Goal: Find specific page/section: Find specific page/section

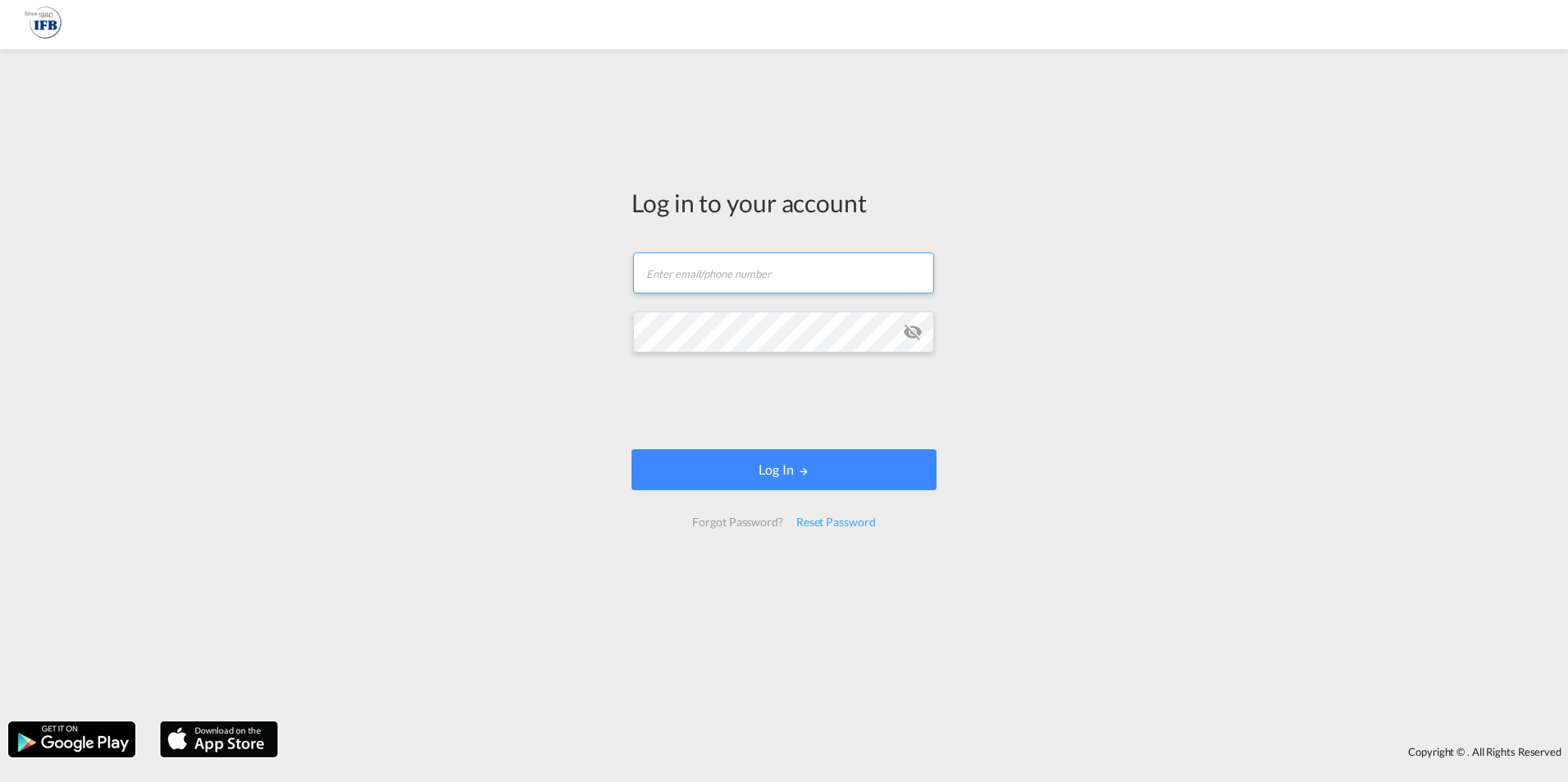
click at [680, 273] on input "text" at bounding box center [783, 272] width 301 height 41
type input "[PERSON_NAME][EMAIL_ADDRESS][PERSON_NAME][DOMAIN_NAME]"
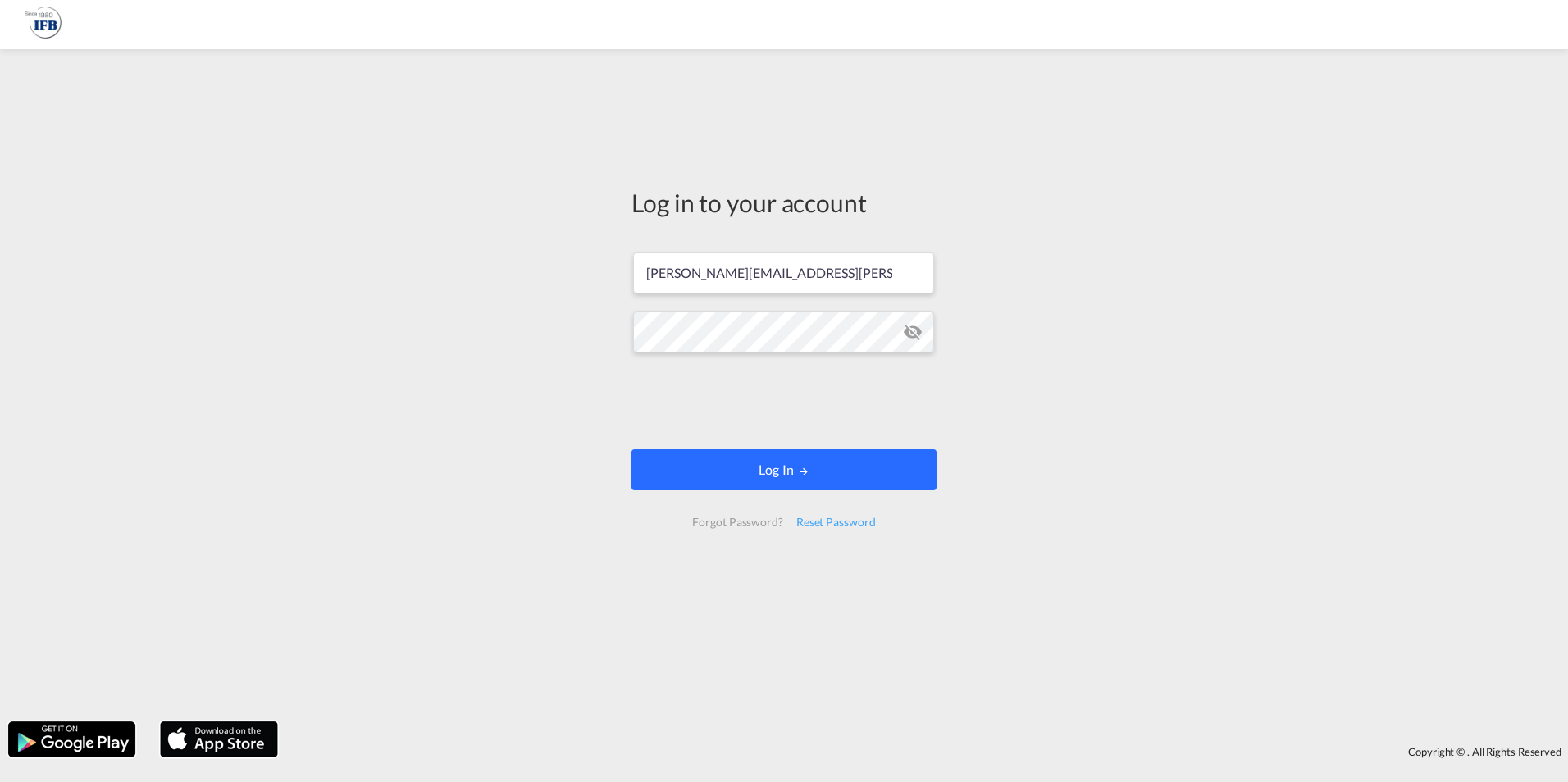
click at [819, 474] on button "Log In" at bounding box center [784, 469] width 305 height 41
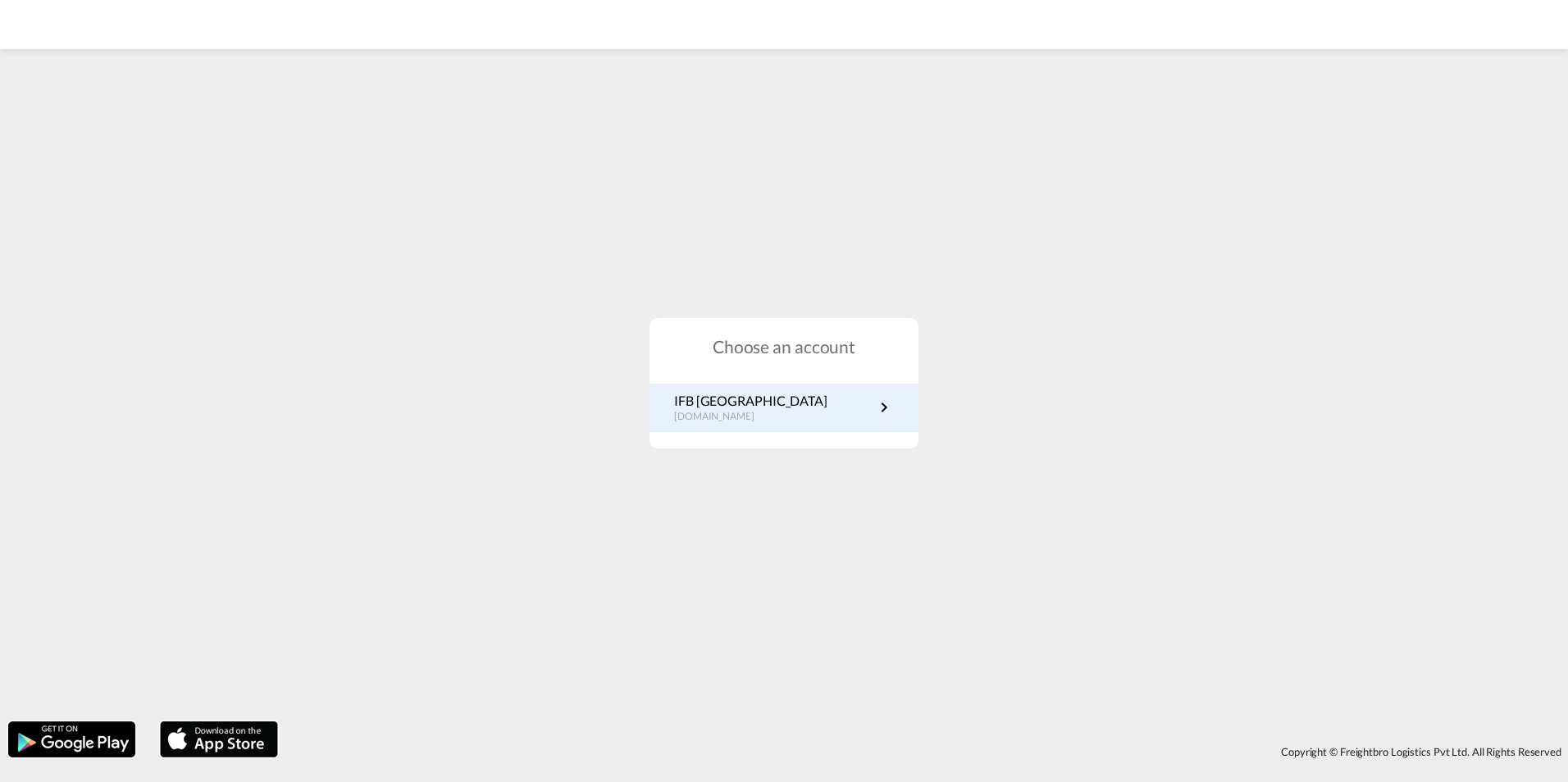
click at [691, 427] on div "IFB Germany [DOMAIN_NAME]" at bounding box center [784, 409] width 269 height 49
click at [688, 415] on p "[DOMAIN_NAME]" at bounding box center [751, 417] width 154 height 14
